Goal: Find specific page/section: Find specific page/section

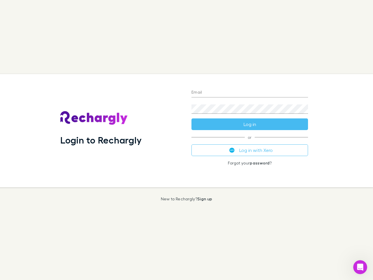
click at [187, 140] on div "Login to Rechargly" at bounding box center [121, 130] width 131 height 113
click at [250, 93] on input "Email" at bounding box center [250, 92] width 117 height 9
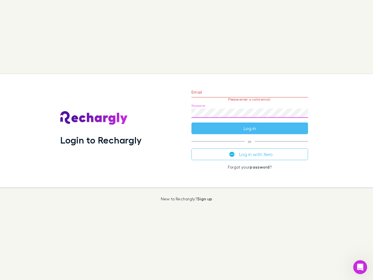
click at [250, 124] on form "Email Please enter a valid email. Password Log in" at bounding box center [250, 108] width 117 height 51
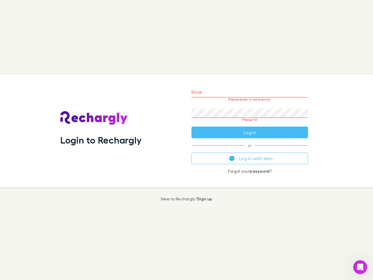
click at [250, 150] on div "Email Please enter a valid email. Password Please fill Log in or Log in with Xe…" at bounding box center [250, 130] width 126 height 113
click at [361, 267] on icon "Open Intercom Messenger" at bounding box center [361, 268] width 10 height 10
